Goal: Task Accomplishment & Management: Manage account settings

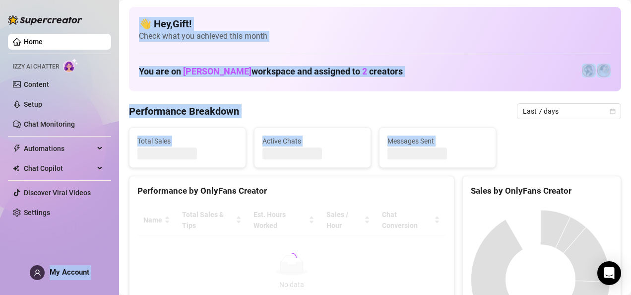
drag, startPoint x: 125, startPoint y: 181, endPoint x: 50, endPoint y: 269, distance: 116.8
click at [50, 269] on div "Home Izzy AI Chatter Content Setup Chat Monitoring Automations Chat Copilot Dis…" at bounding box center [315, 147] width 631 height 295
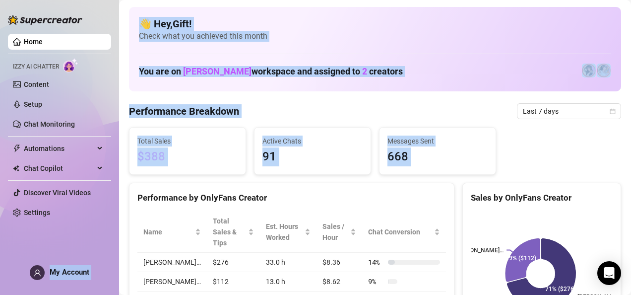
drag, startPoint x: 50, startPoint y: 269, endPoint x: 40, endPoint y: 270, distance: 10.0
click at [40, 270] on icon "user" at bounding box center [37, 272] width 7 height 7
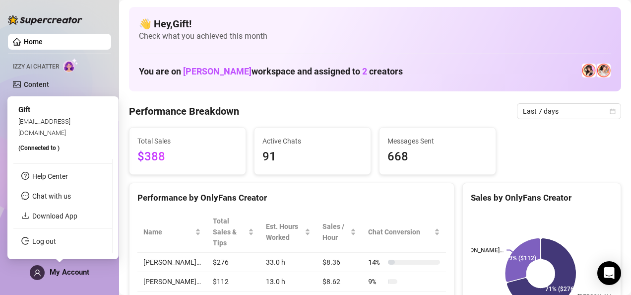
click at [40, 270] on icon "user" at bounding box center [37, 272] width 7 height 7
click at [43, 238] on link "Log out" at bounding box center [44, 241] width 24 height 8
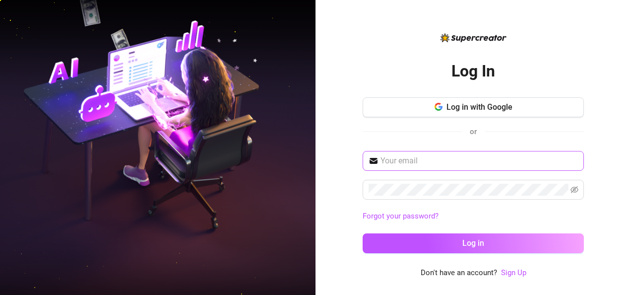
click at [456, 168] on span at bounding box center [473, 161] width 221 height 20
type input "[EMAIL_ADDRESS][DOMAIN_NAME]"
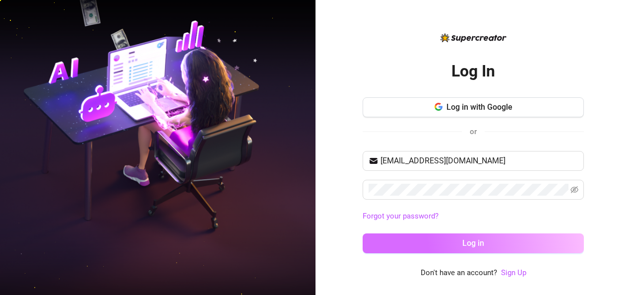
click at [495, 244] on button "Log in" at bounding box center [473, 243] width 221 height 20
